Goal: Transaction & Acquisition: Subscribe to service/newsletter

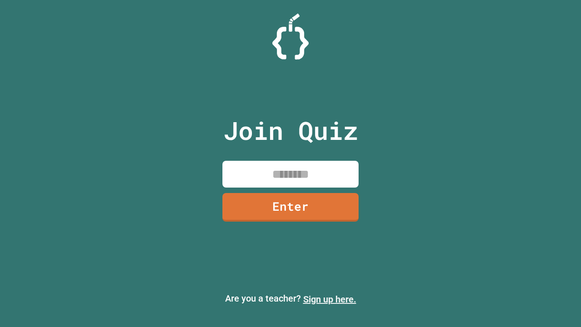
click at [330, 299] on link "Sign up here." at bounding box center [329, 299] width 53 height 11
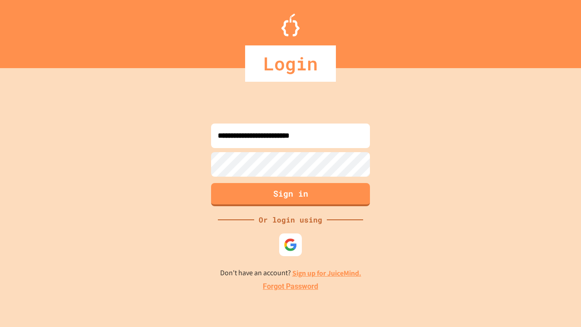
type input "**********"
